Goal: Information Seeking & Learning: Check status

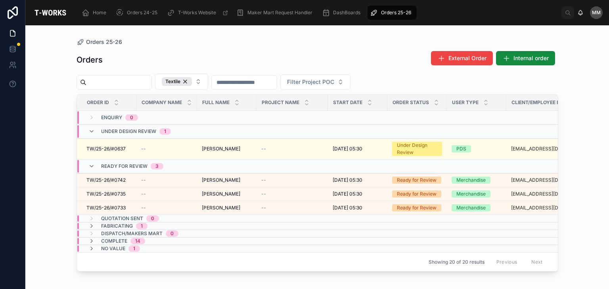
scroll to position [0, 149]
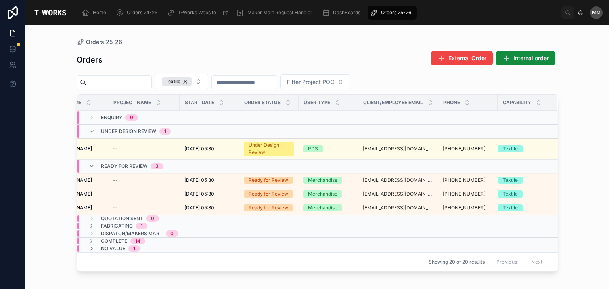
click at [129, 128] on span "Under Design Review" at bounding box center [128, 131] width 55 height 6
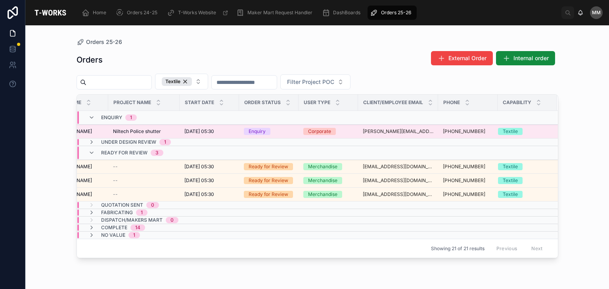
click at [185, 132] on span "[DATE] 05:30" at bounding box center [199, 131] width 30 height 6
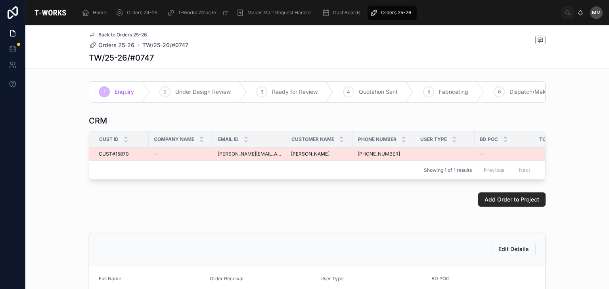
scroll to position [0, 43]
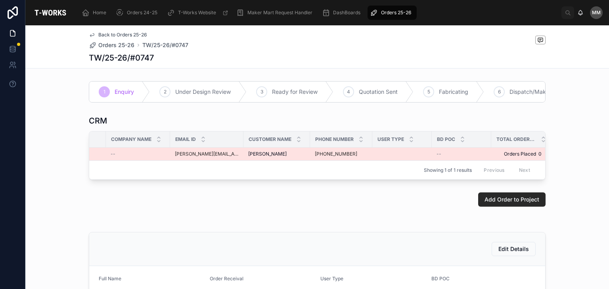
click at [354, 157] on div "[PHONE_NUMBER]" at bounding box center [341, 154] width 53 height 6
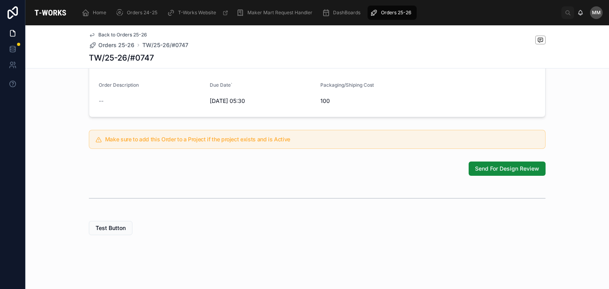
scroll to position [0, 0]
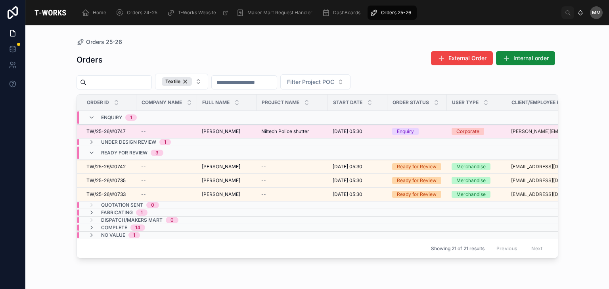
click at [129, 130] on div "TW/25-26/#0747 TW/25-26/#0747" at bounding box center [108, 131] width 45 height 6
click at [149, 126] on td "--" at bounding box center [166, 132] width 61 height 14
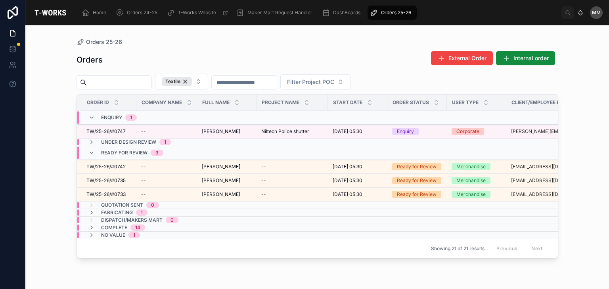
click at [145, 139] on span "Under Design Review" at bounding box center [128, 142] width 55 height 6
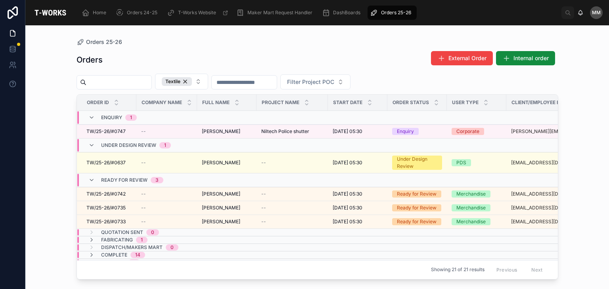
click at [145, 139] on div "Under Design Review 1" at bounding box center [136, 145] width 70 height 13
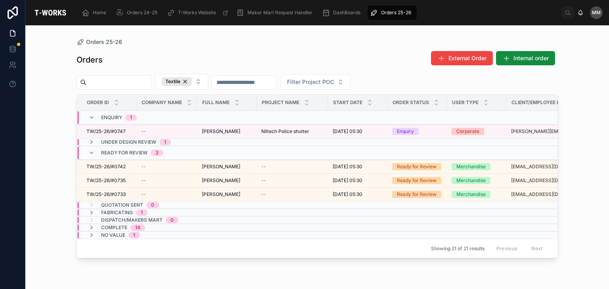
click at [140, 120] on div "Enquiry 1" at bounding box center [112, 117] width 67 height 13
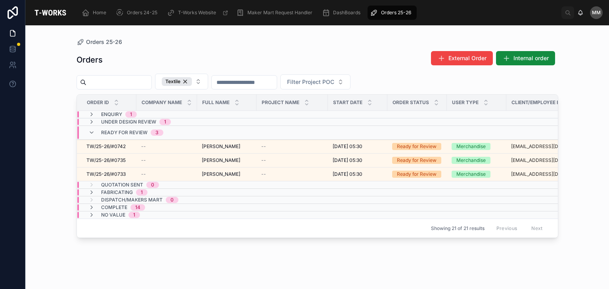
click at [111, 115] on span "Enquiry" at bounding box center [111, 114] width 21 height 6
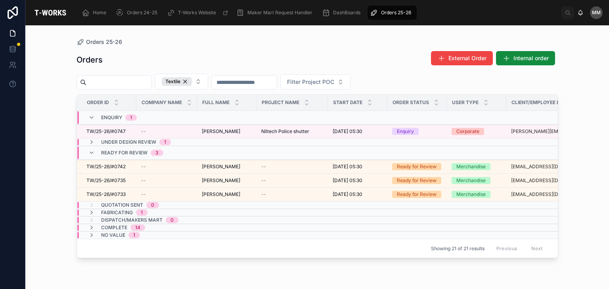
click at [211, 121] on div "Enquiry 1" at bounding box center [166, 117] width 179 height 13
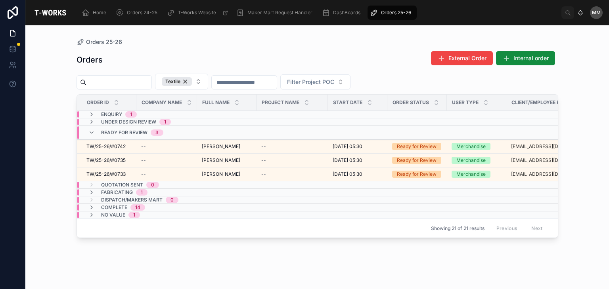
click at [170, 114] on div "Enquiry 1" at bounding box center [166, 114] width 179 height 6
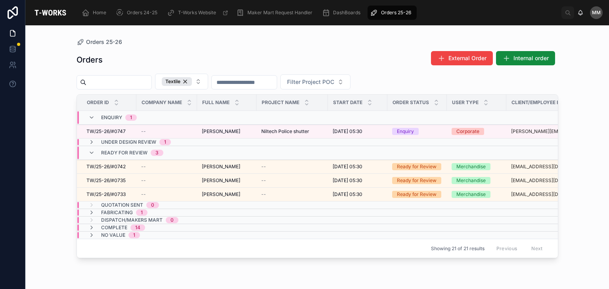
click at [142, 117] on div "Enquiry 1" at bounding box center [112, 117] width 67 height 13
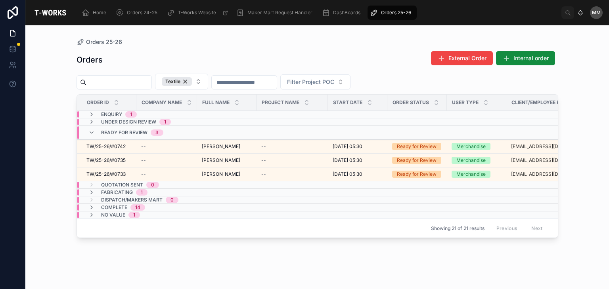
click at [141, 117] on div "Enquiry 1" at bounding box center [112, 114] width 67 height 6
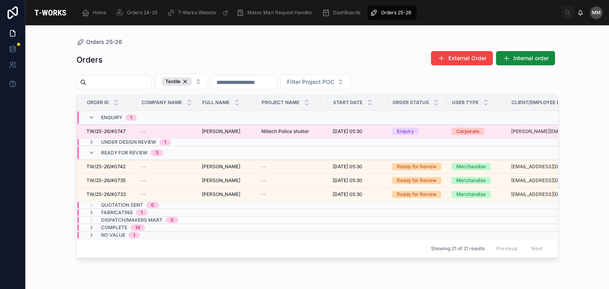
click at [182, 130] on div "--" at bounding box center [166, 131] width 51 height 6
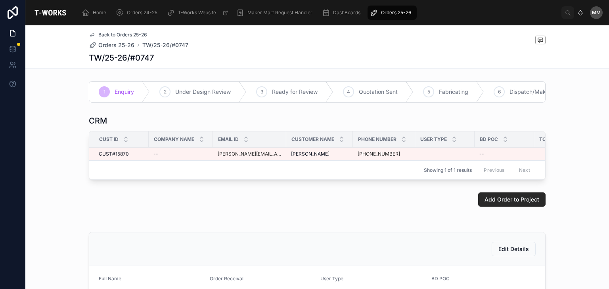
click at [206, 97] on div "2 Under Design Review" at bounding box center [198, 92] width 97 height 21
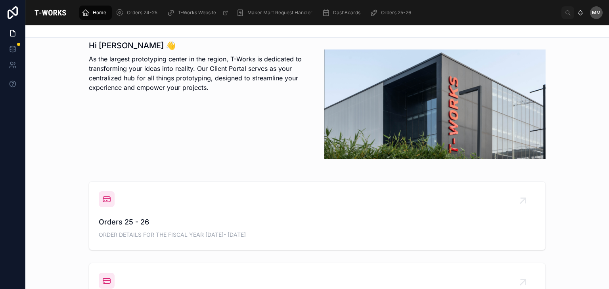
scroll to position [168, 0]
click at [157, 215] on div "Orders 25 - 26 ORDER DETAILS FOR THE FISCAL YEAR [DATE]- [DATE]" at bounding box center [317, 215] width 437 height 49
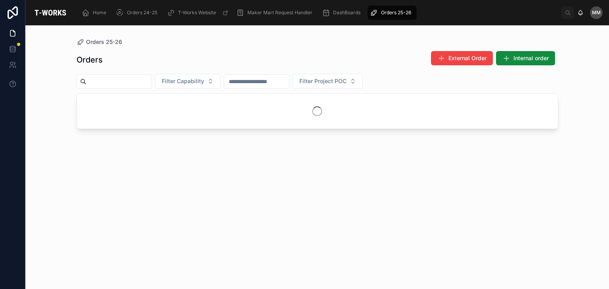
click at [157, 215] on div "Orders External Order Internal order Filter Capability Filter Project POC" at bounding box center [318, 163] width 482 height 234
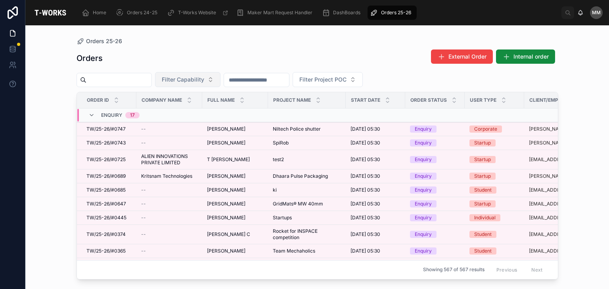
click at [204, 80] on span "Filter Capability" at bounding box center [183, 80] width 42 height 8
type input "***"
click at [191, 112] on div "Textile" at bounding box center [207, 111] width 95 height 13
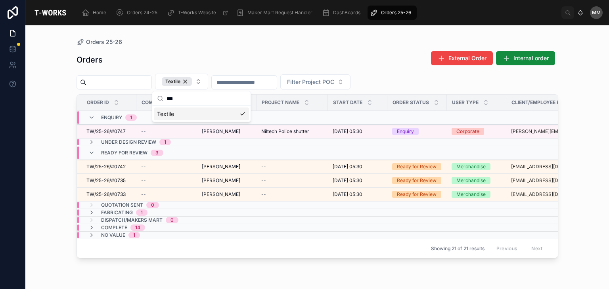
click at [30, 112] on div "Orders 25-26 Orders External Order Internal order Textile Filter Project POC Or…" at bounding box center [317, 157] width 584 height 264
click at [116, 113] on div "Enquiry 1" at bounding box center [119, 117] width 36 height 13
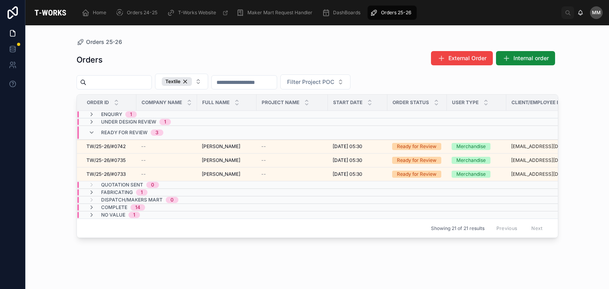
click at [116, 113] on span "Enquiry" at bounding box center [111, 114] width 21 height 6
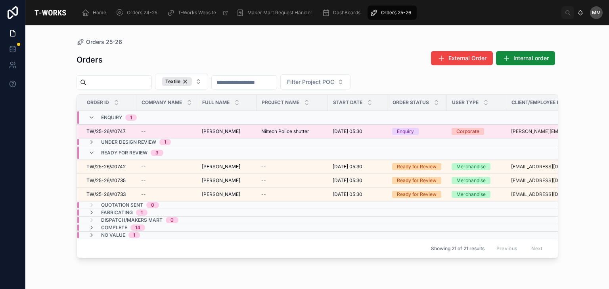
click at [205, 129] on span "[PERSON_NAME]" at bounding box center [221, 131] width 38 height 6
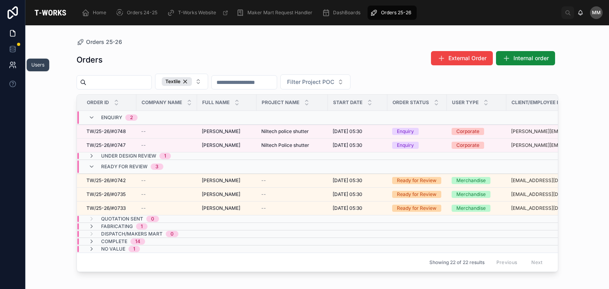
click at [11, 62] on icon at bounding box center [13, 65] width 8 height 8
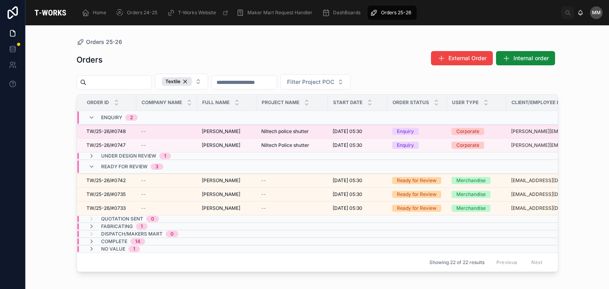
click at [156, 132] on div "--" at bounding box center [166, 131] width 51 height 6
click at [147, 128] on div "--" at bounding box center [166, 131] width 51 height 6
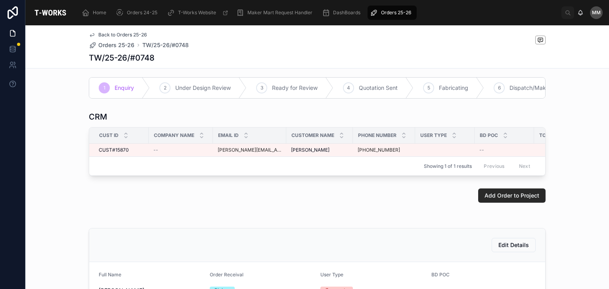
scroll to position [4, 0]
click at [491, 172] on div "Previous Next" at bounding box center [506, 166] width 57 height 12
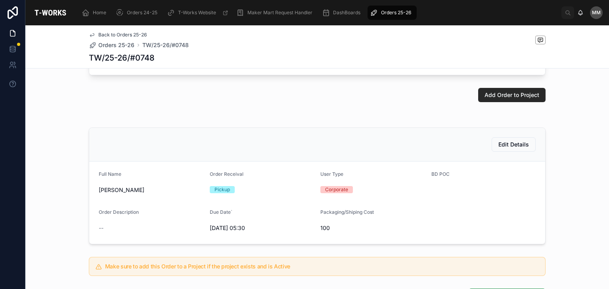
scroll to position [105, 0]
click at [520, 148] on span "Edit Details" at bounding box center [513, 144] width 31 height 8
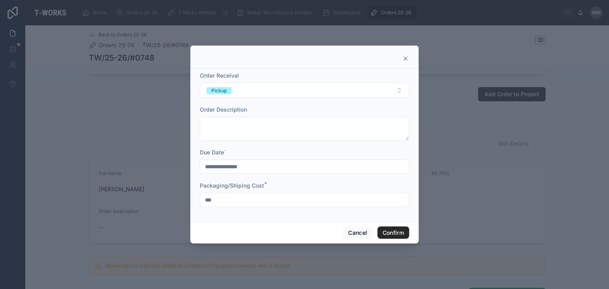
click at [402, 57] on div at bounding box center [304, 59] width 209 height 6
click at [408, 56] on icon at bounding box center [405, 59] width 6 height 6
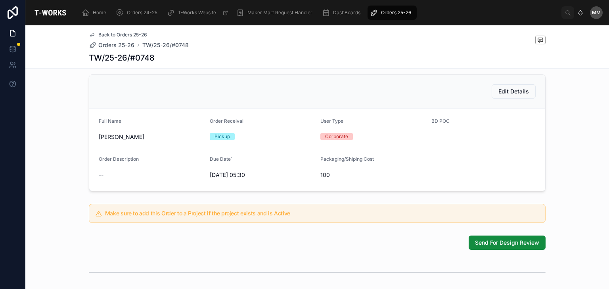
scroll to position [0, 0]
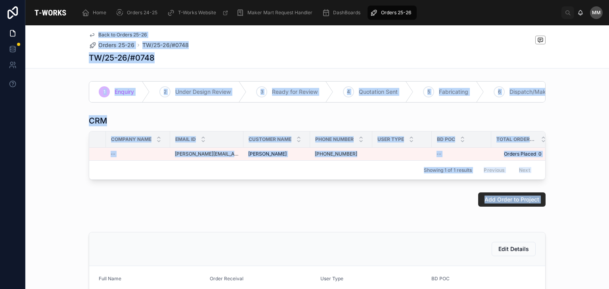
drag, startPoint x: 50, startPoint y: 229, endPoint x: 10, endPoint y: -9, distance: 241.3
click at [10, 0] on html "Home Orders 24-25 T-Works Website Maker Mart Request Handler DashBoards Orders …" at bounding box center [304, 144] width 609 height 289
